Goal: Task Accomplishment & Management: Manage account settings

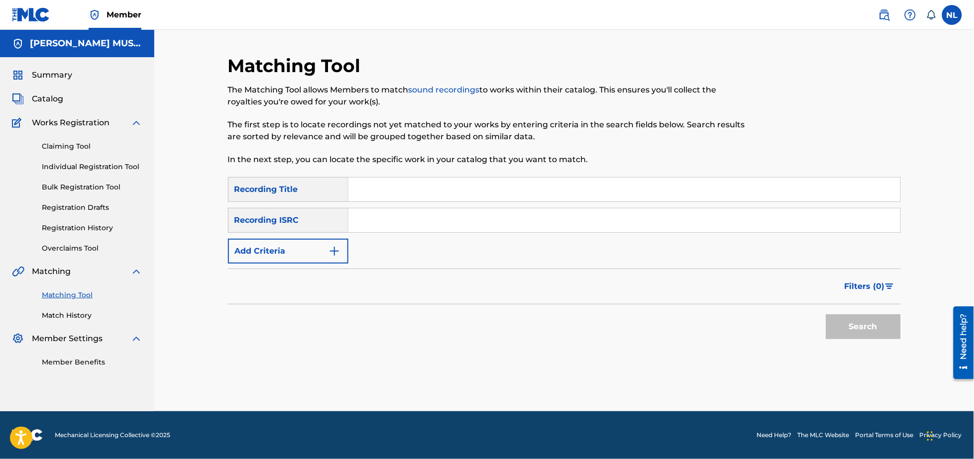
click at [122, 10] on span "Member" at bounding box center [123, 14] width 35 height 11
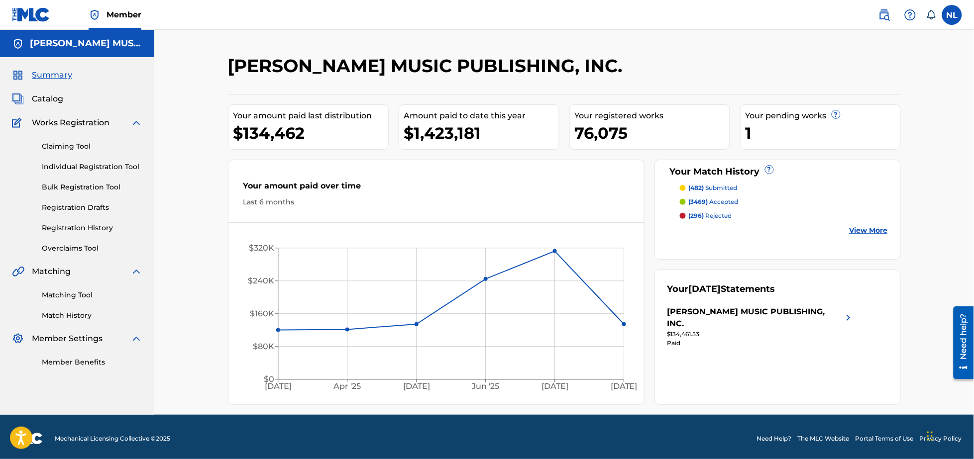
click at [950, 14] on label at bounding box center [952, 15] width 20 height 20
click at [952, 15] on input "NL Noel Lindo noell@maximoaguirremusic.com Notification Preferences Profile Log…" at bounding box center [952, 15] width 0 height 0
click at [860, 145] on p "Log out" at bounding box center [855, 140] width 23 height 9
click at [952, 15] on input "NL Noel Lindo noell@maximoaguirremusic.com Notification Preferences Profile Log…" at bounding box center [952, 15] width 0 height 0
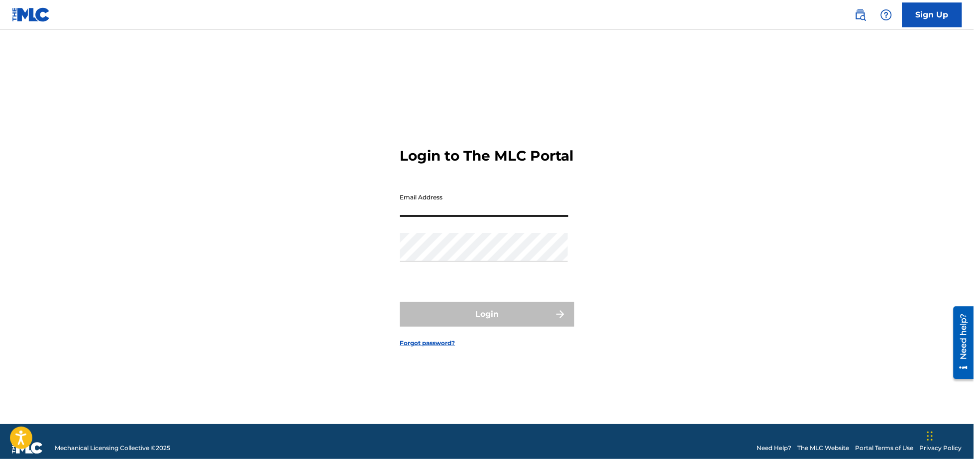
click at [472, 217] on input "Email Address" at bounding box center [484, 203] width 168 height 28
type input "[PERSON_NAME][EMAIL_ADDRESS][DOMAIN_NAME]"
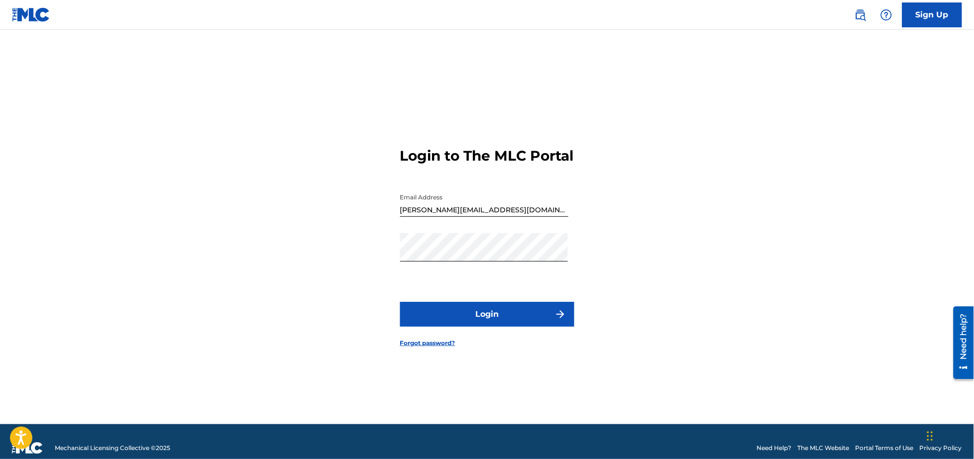
click at [507, 316] on button "Login" at bounding box center [487, 314] width 174 height 25
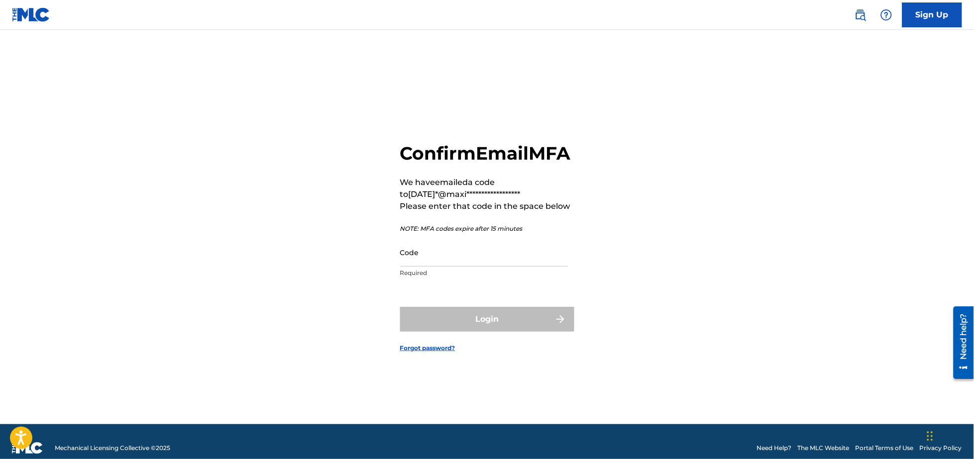
click at [422, 267] on input "Code" at bounding box center [484, 252] width 168 height 28
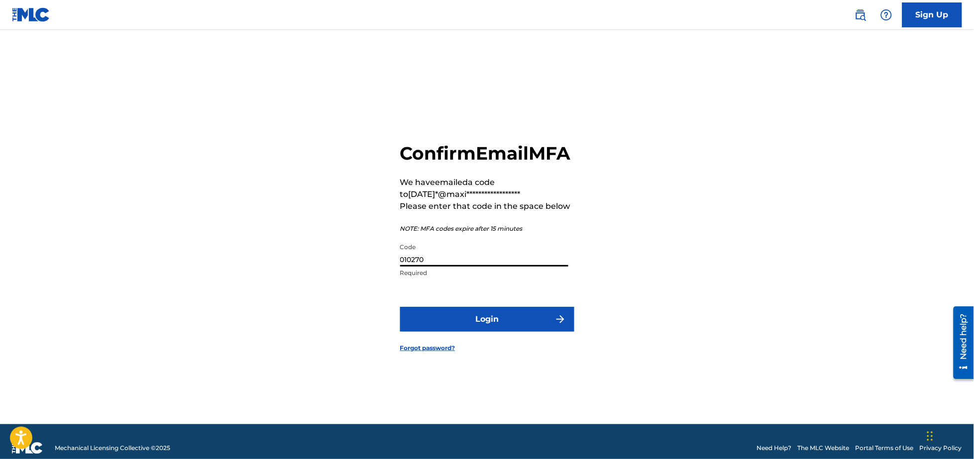
type input "010270"
click at [515, 324] on button "Login" at bounding box center [487, 319] width 174 height 25
